Goal: Information Seeking & Learning: Learn about a topic

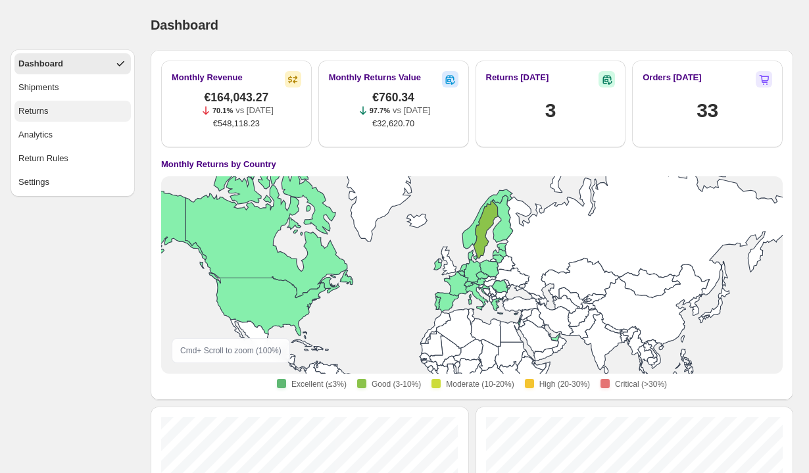
click at [37, 111] on div "Returns" at bounding box center [33, 111] width 30 height 13
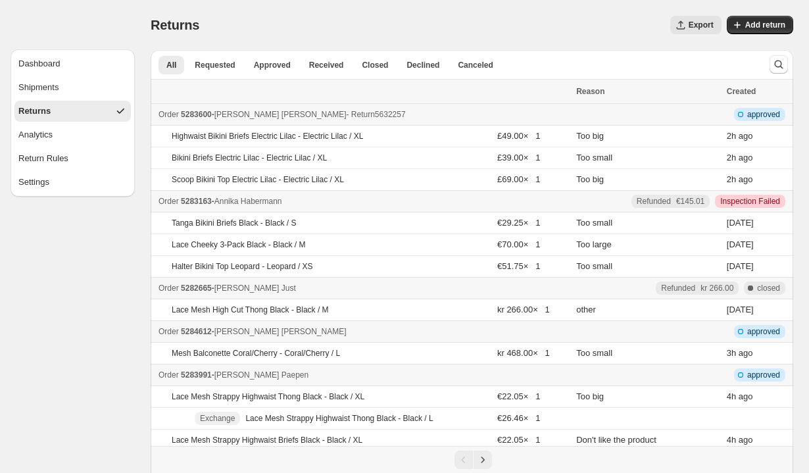
click at [201, 114] on span "5283600" at bounding box center [196, 114] width 31 height 9
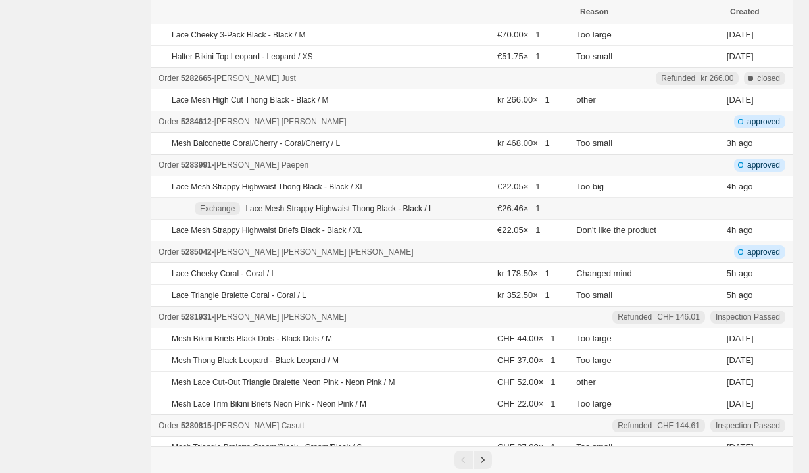
scroll to position [352, 0]
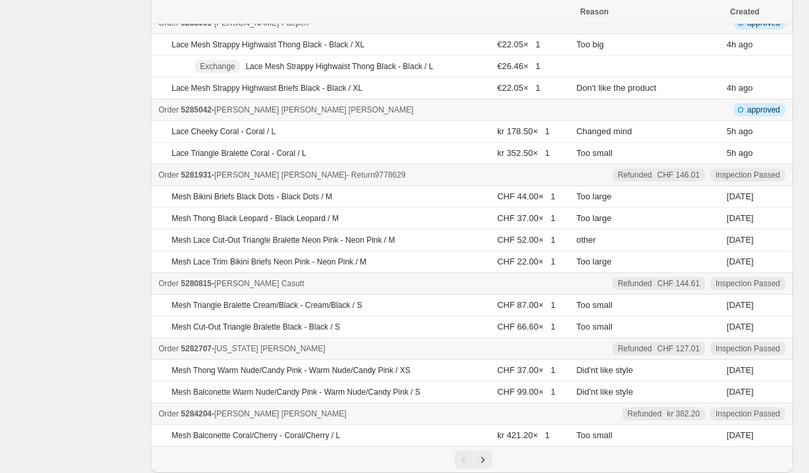
click at [203, 176] on span "5281931" at bounding box center [196, 174] width 31 height 9
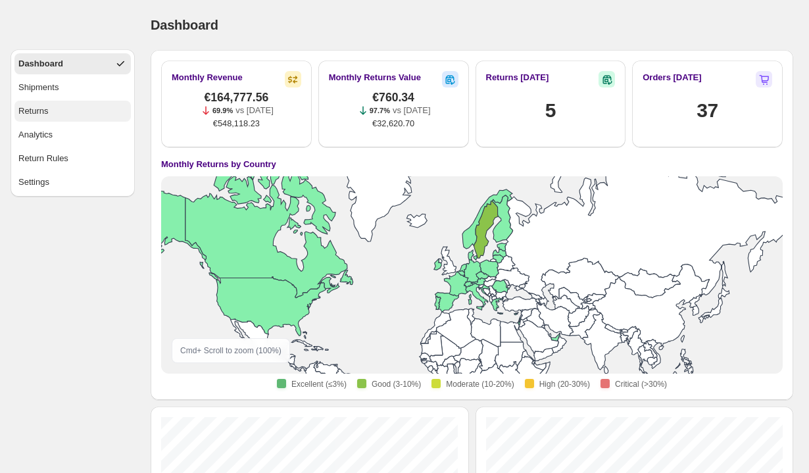
click at [38, 113] on div "Returns" at bounding box center [33, 111] width 30 height 13
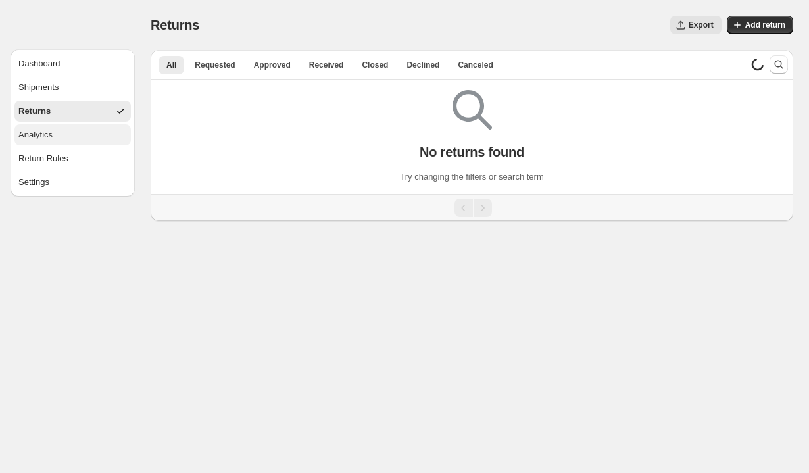
click at [48, 138] on div "Analytics" at bounding box center [35, 134] width 34 height 13
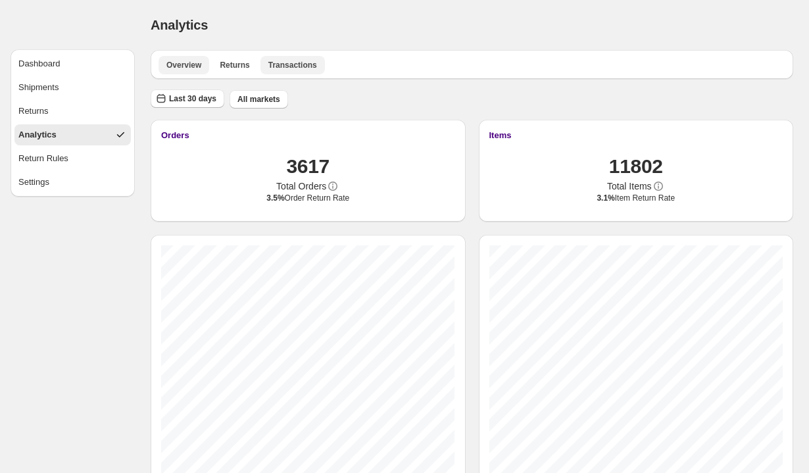
click at [296, 61] on span "Transactions" at bounding box center [292, 65] width 49 height 11
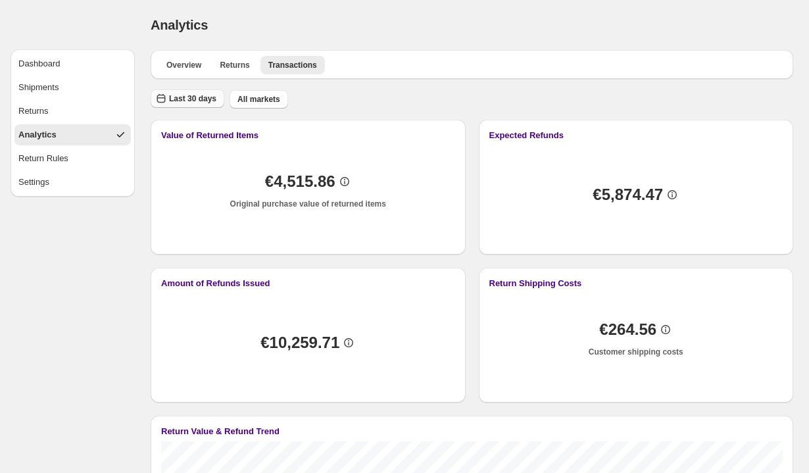
click at [178, 95] on span "Last 30 days" at bounding box center [192, 98] width 47 height 11
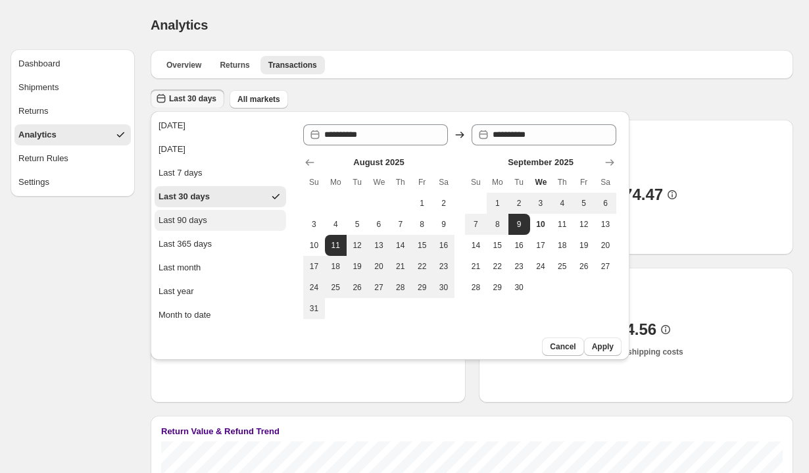
click at [207, 223] on div "Last 90 days" at bounding box center [183, 220] width 49 height 13
type input "**********"
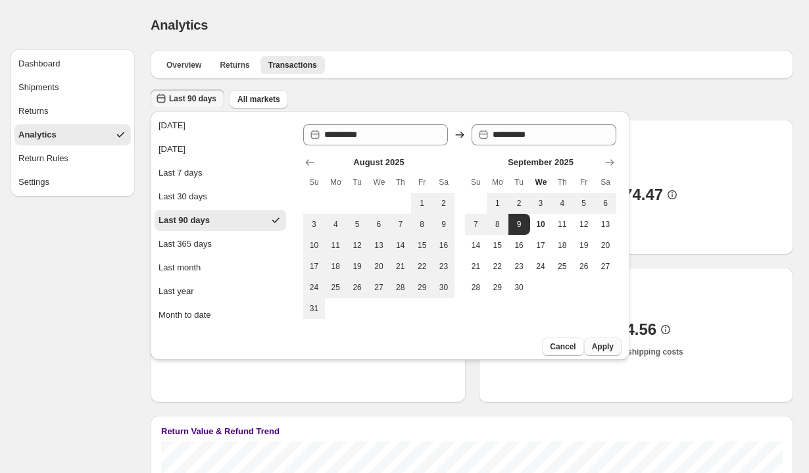
click at [595, 347] on span "Apply" at bounding box center [603, 347] width 22 height 11
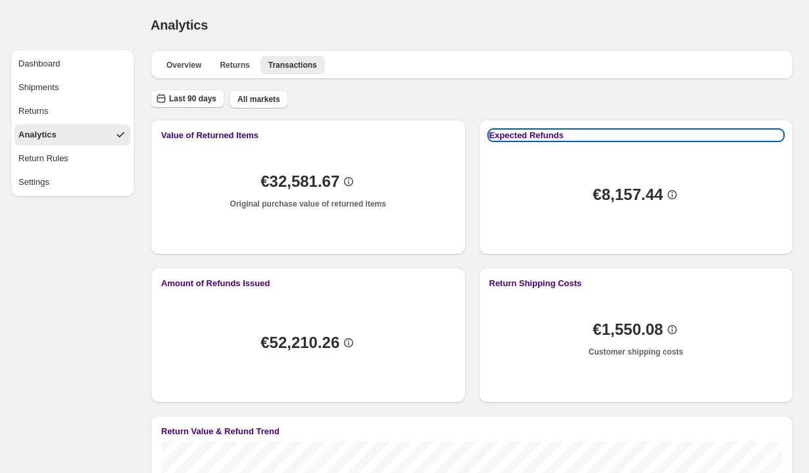
click at [539, 130] on button "Expected Refunds" at bounding box center [637, 135] width 294 height 10
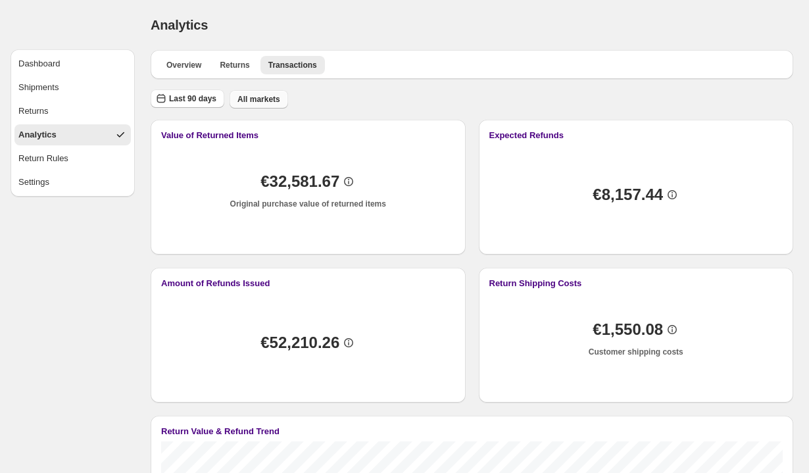
click at [265, 98] on span "All markets" at bounding box center [259, 99] width 43 height 11
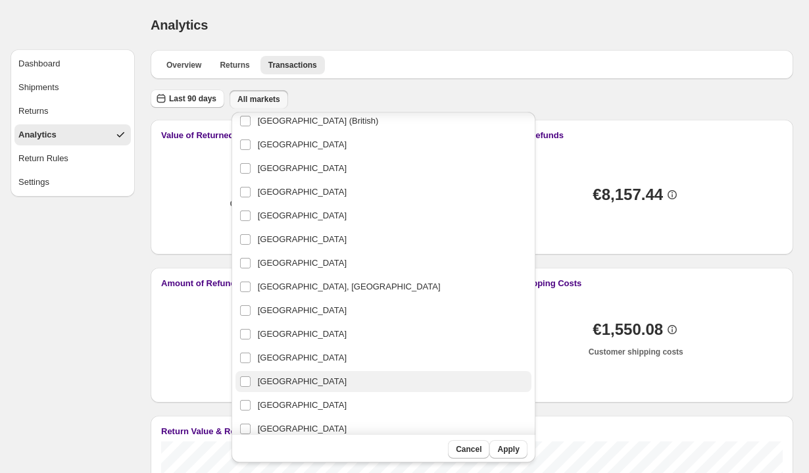
scroll to position [485, 0]
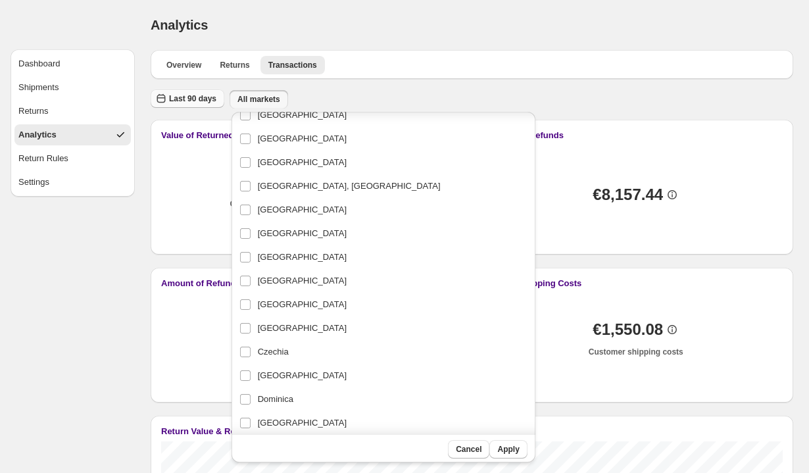
click at [203, 98] on span "Last 90 days" at bounding box center [192, 98] width 47 height 11
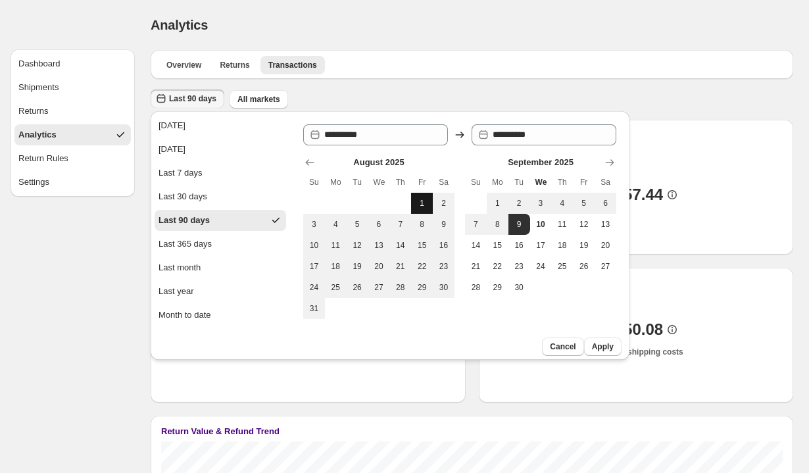
click at [421, 199] on span "1" at bounding box center [422, 203] width 11 height 11
type input "**********"
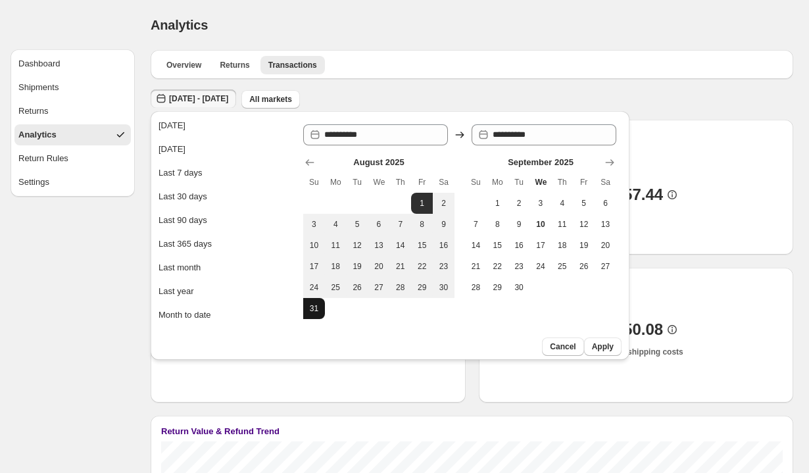
click at [311, 310] on span "31" at bounding box center [314, 308] width 11 height 11
type input "**********"
click at [604, 347] on span "Apply" at bounding box center [603, 347] width 22 height 11
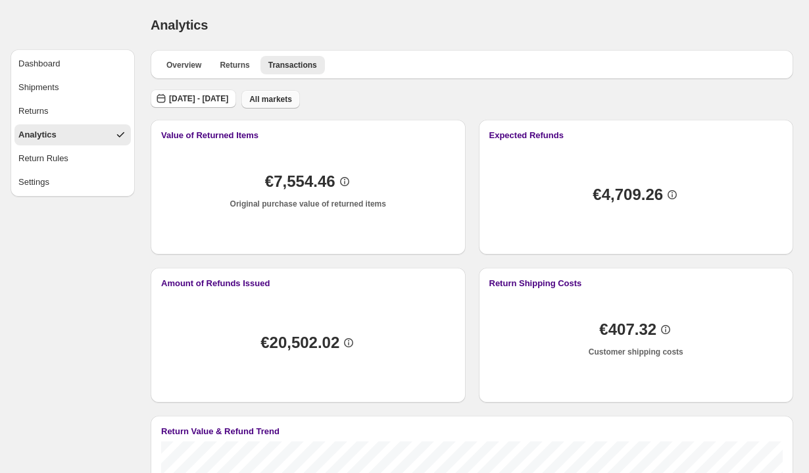
click at [292, 96] on span "All markets" at bounding box center [270, 99] width 43 height 11
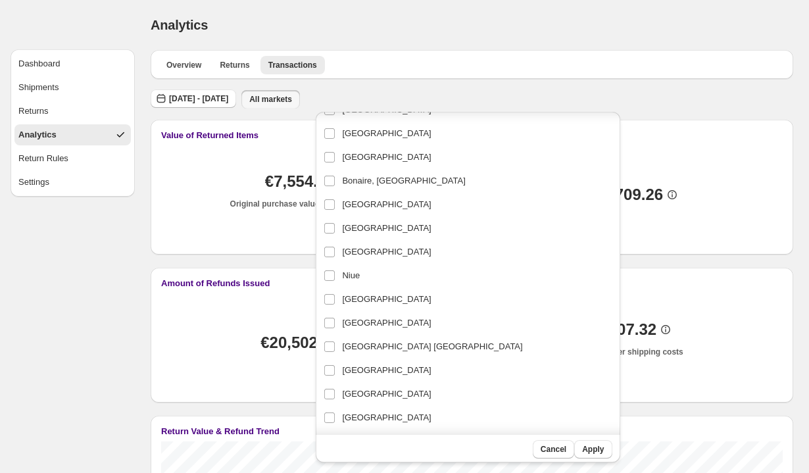
scroll to position [2343, 0]
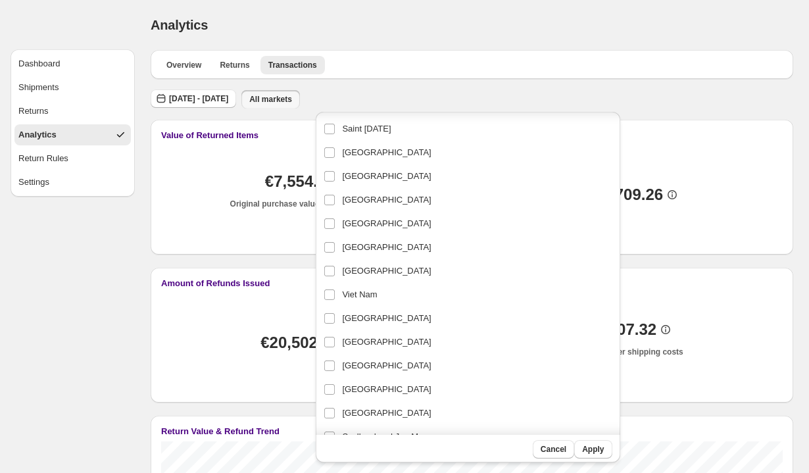
click at [32, 290] on div "Dashboard Shipments Returns Analytics Return Rules Settings" at bounding box center [67, 351] width 135 height 703
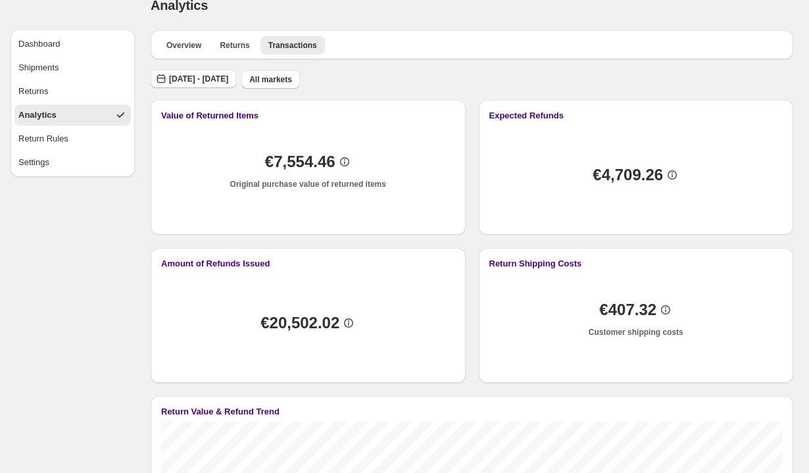
scroll to position [18, 0]
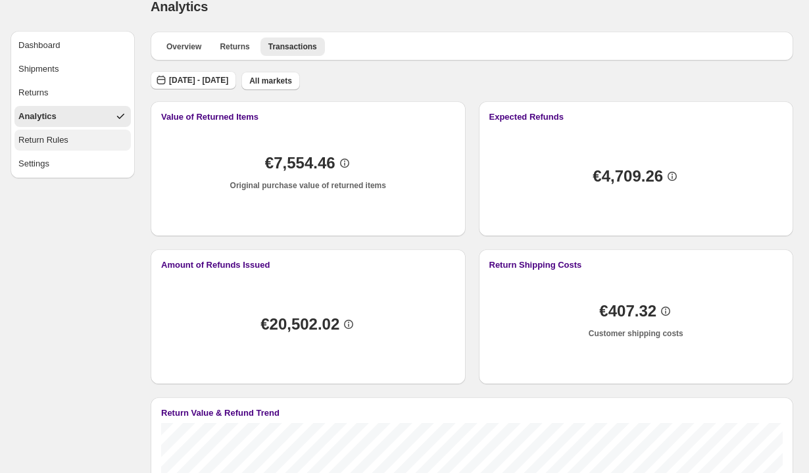
click at [58, 140] on div "Return Rules" at bounding box center [43, 140] width 50 height 13
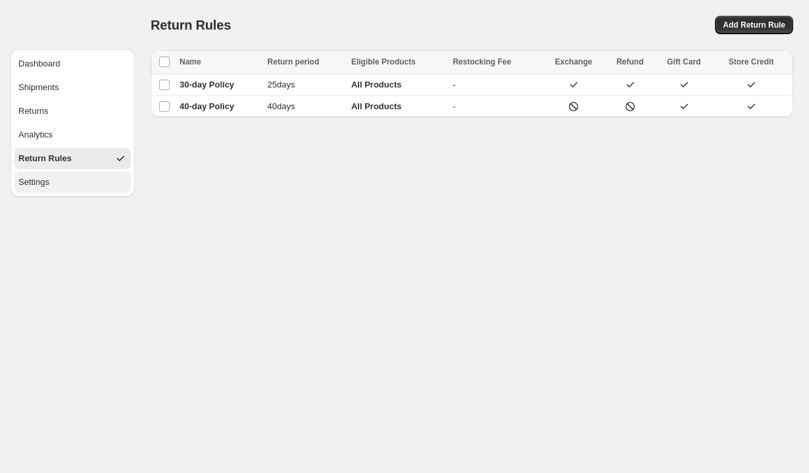
click at [57, 175] on button "Settings" at bounding box center [72, 182] width 116 height 21
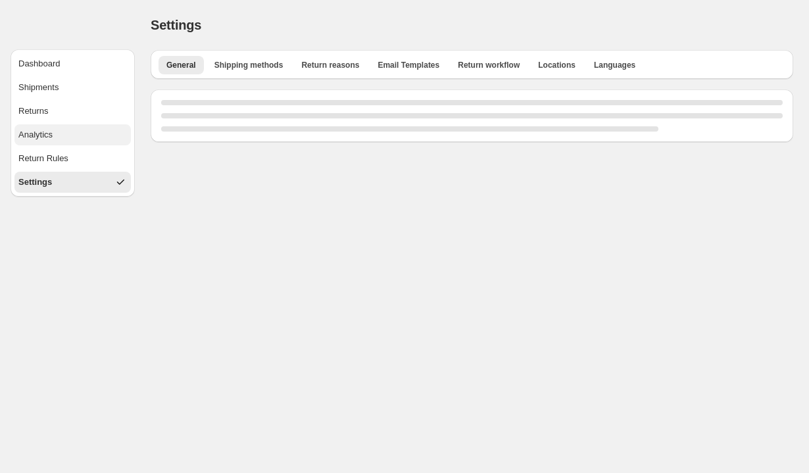
select select "**"
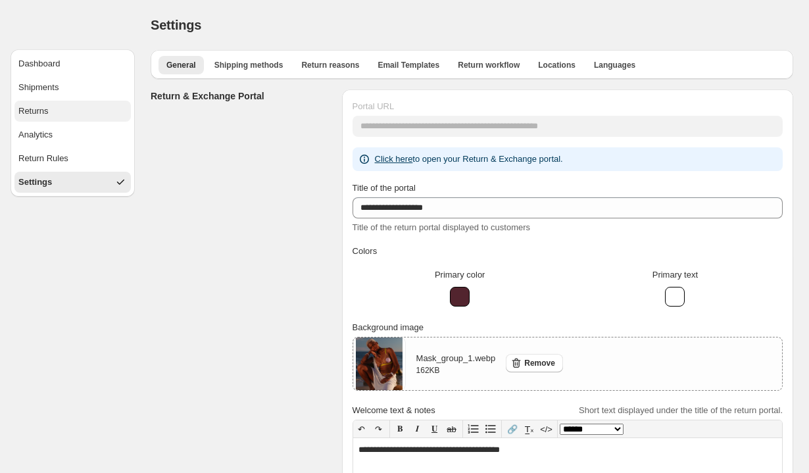
click at [55, 109] on button "Returns" at bounding box center [72, 111] width 116 height 21
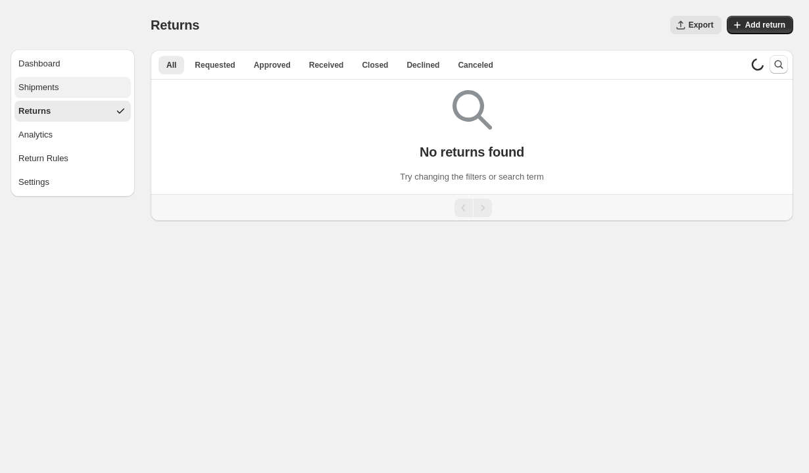
click at [50, 86] on div "Shipments" at bounding box center [38, 87] width 40 height 13
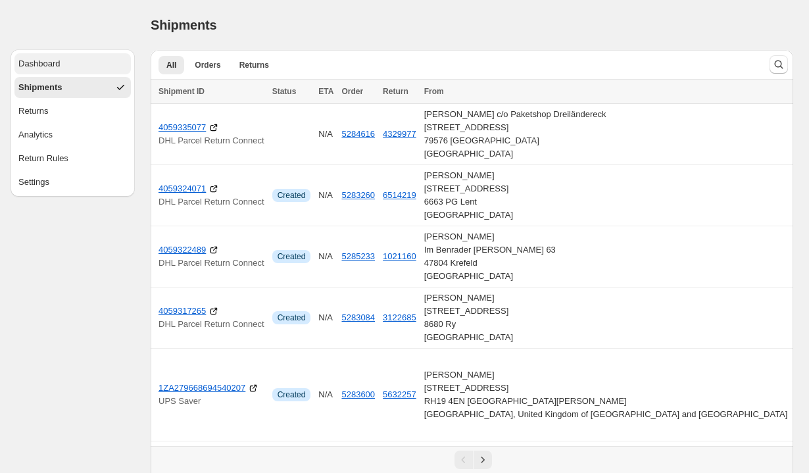
click at [53, 62] on div "Dashboard" at bounding box center [39, 63] width 42 height 13
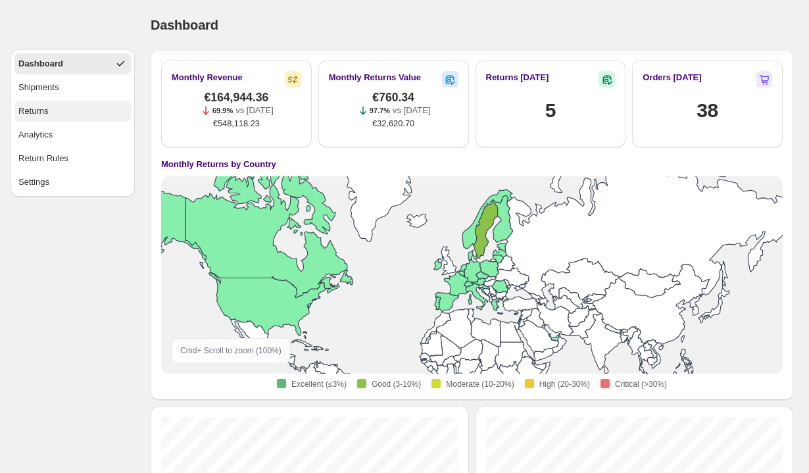
click at [28, 117] on div "Returns" at bounding box center [33, 111] width 30 height 13
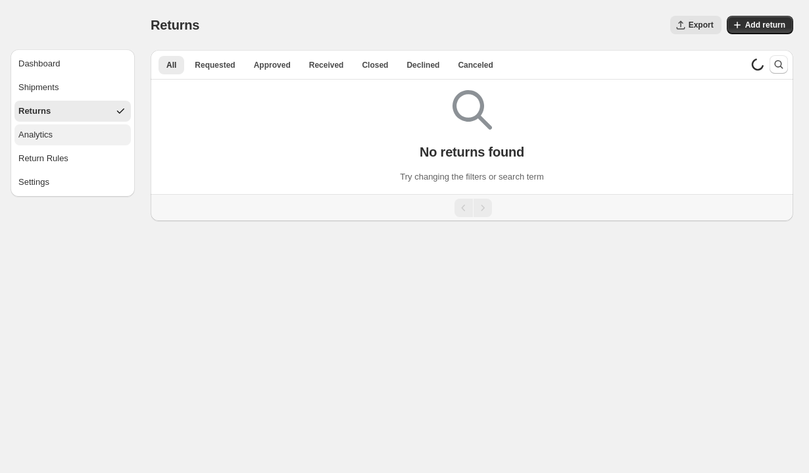
click at [39, 138] on div "Analytics" at bounding box center [35, 134] width 34 height 13
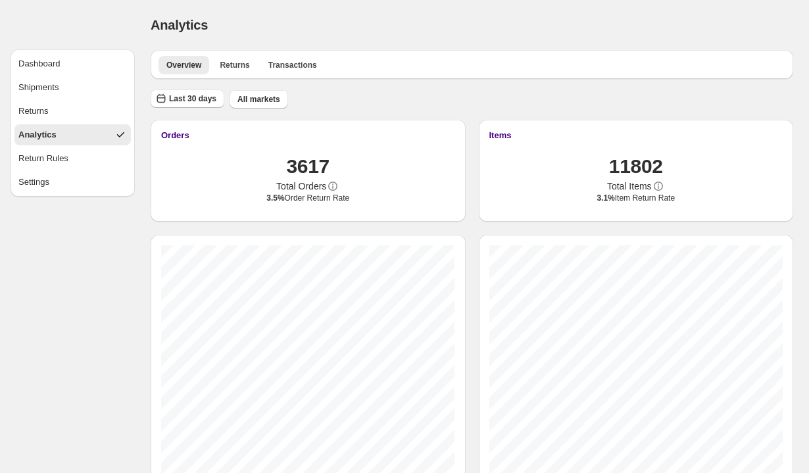
click at [230, 55] on div "Overview Returns Transactions More views Overview Returns Transactions More vie…" at bounding box center [472, 64] width 643 height 29
click at [228, 72] on button "Returns" at bounding box center [234, 65] width 45 height 18
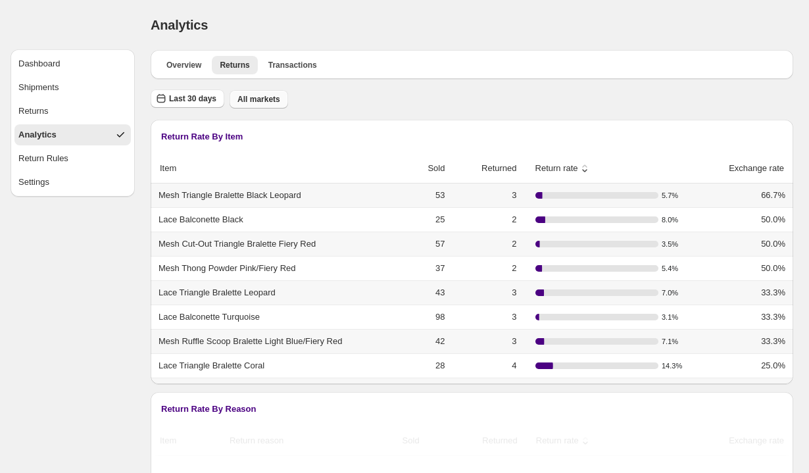
click at [265, 101] on span "All markets" at bounding box center [259, 99] width 43 height 11
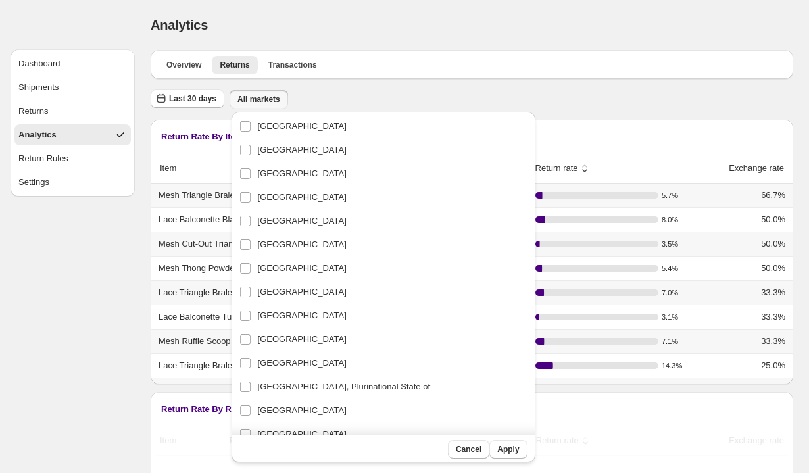
click at [353, 104] on div "Last 30 days All markets" at bounding box center [469, 96] width 648 height 25
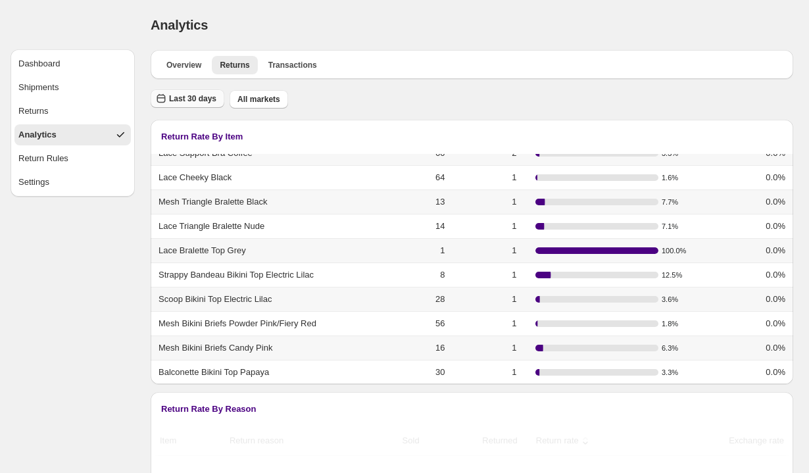
click at [199, 94] on span "Last 30 days" at bounding box center [192, 98] width 47 height 11
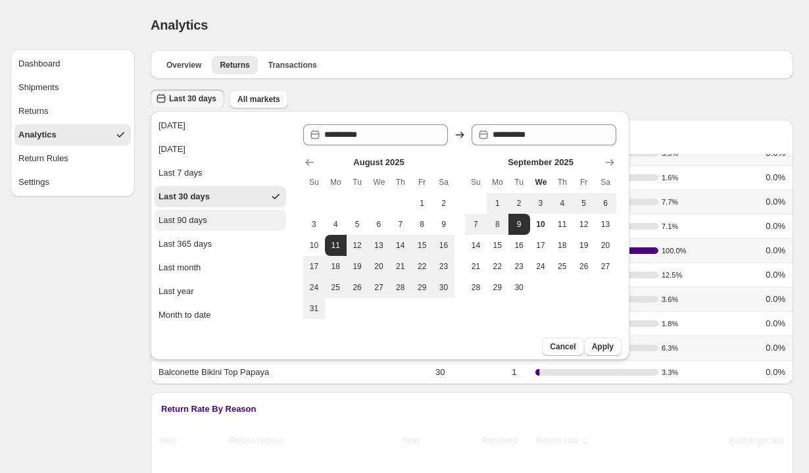
click at [198, 219] on div "Last 90 days" at bounding box center [183, 220] width 49 height 13
type input "**********"
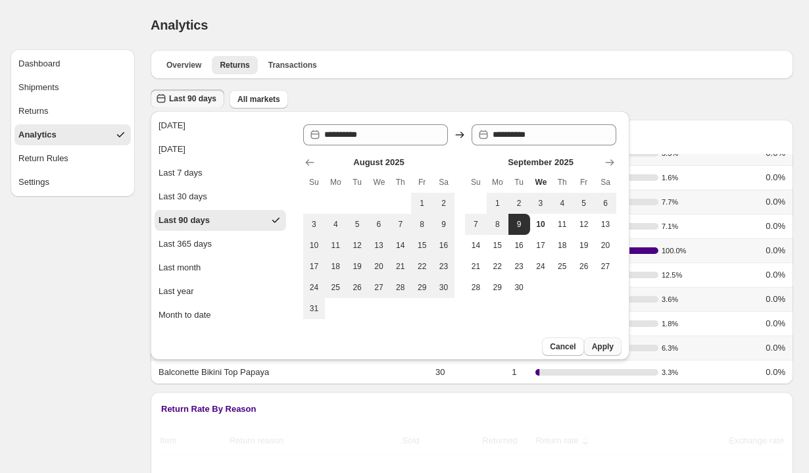
click at [600, 347] on span "Apply" at bounding box center [603, 347] width 22 height 11
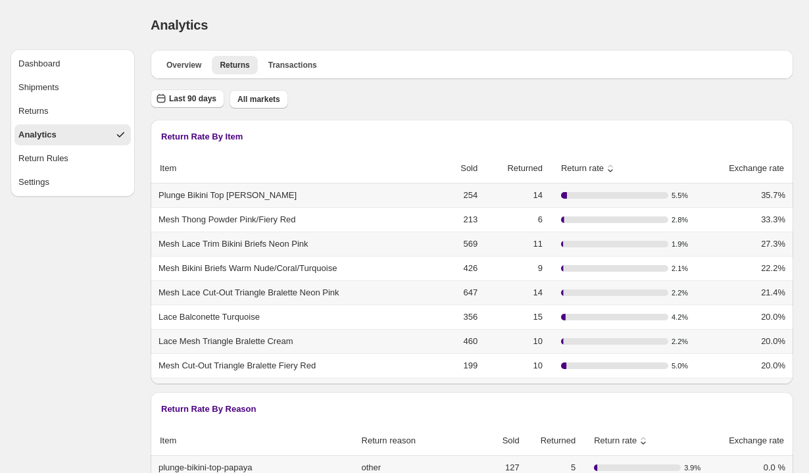
click at [252, 195] on span "Plunge Bikini Top Kelly Green" at bounding box center [228, 195] width 138 height 13
click at [547, 196] on td "14" at bounding box center [514, 196] width 65 height 24
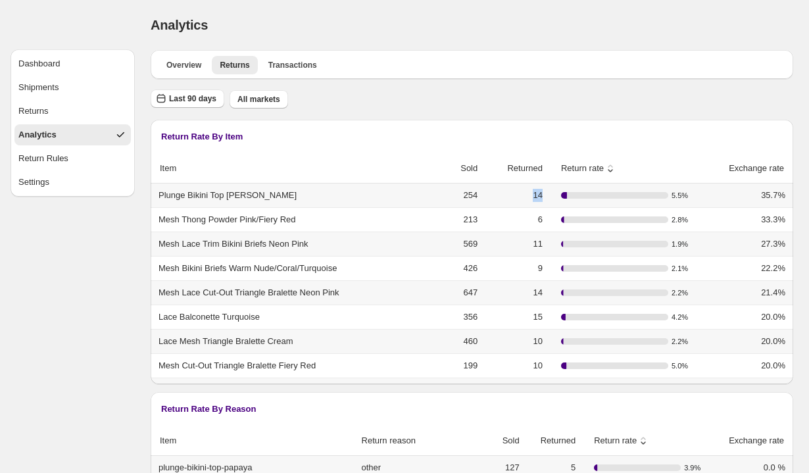
click at [547, 196] on td "14" at bounding box center [514, 196] width 65 height 24
click at [406, 89] on div "Last 90 days All markets" at bounding box center [469, 96] width 648 height 25
click at [163, 101] on icon "button" at bounding box center [161, 98] width 13 height 13
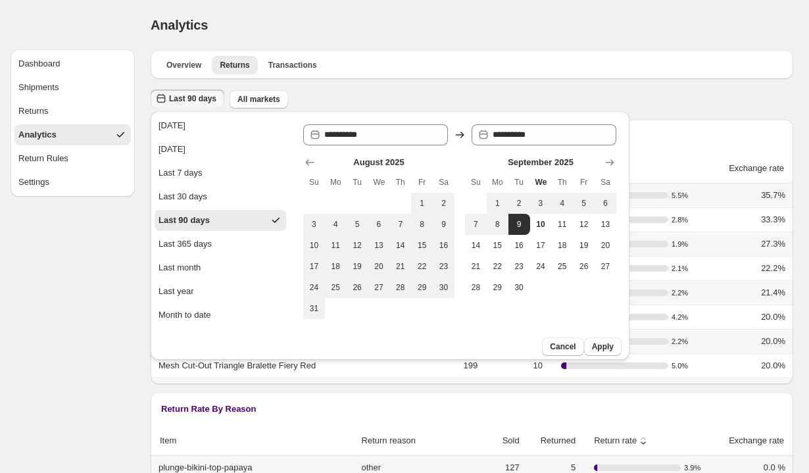
click at [407, 13] on div "Analytics. This page is ready Analytics" at bounding box center [472, 25] width 643 height 50
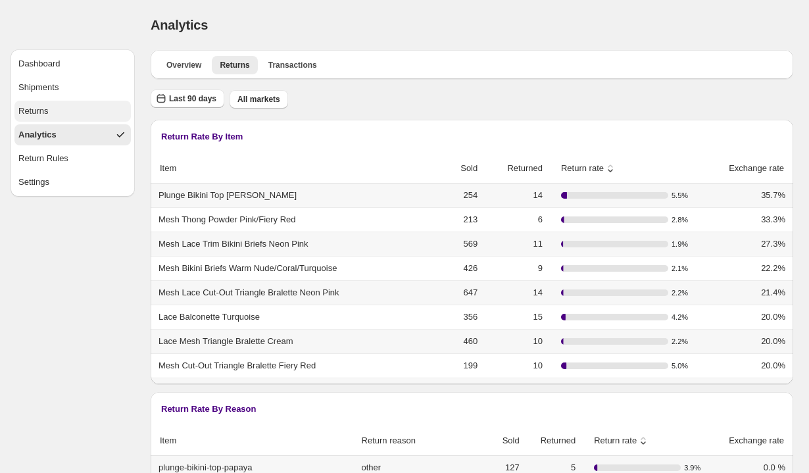
click at [40, 109] on div "Returns" at bounding box center [33, 111] width 30 height 13
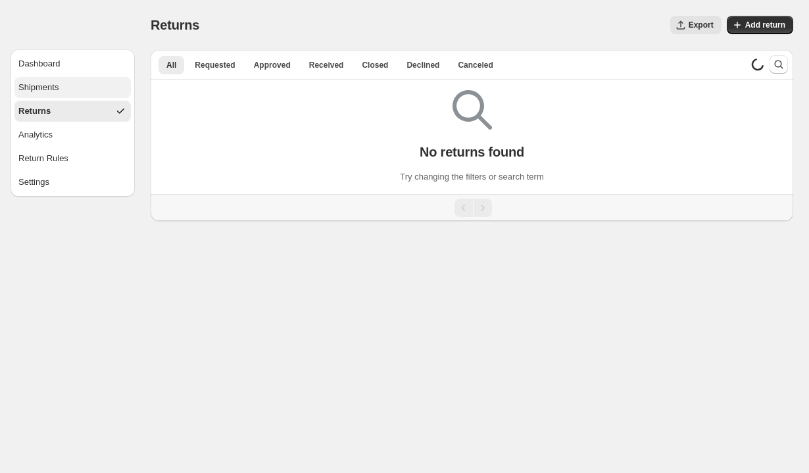
click at [35, 92] on div "Shipments" at bounding box center [38, 87] width 40 height 13
